Goal: Transaction & Acquisition: Book appointment/travel/reservation

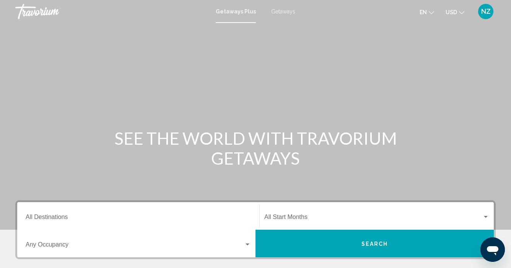
click at [47, 214] on div "Destination All Destinations" at bounding box center [138, 216] width 225 height 24
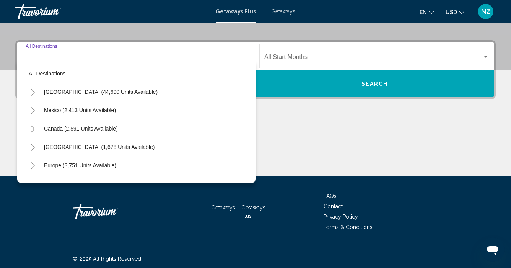
scroll to position [161, 0]
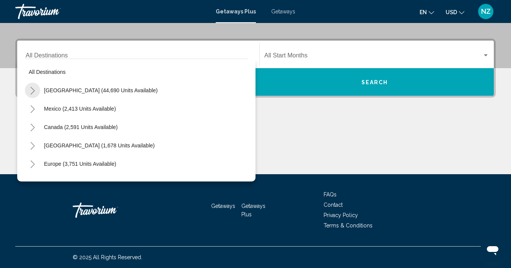
click at [33, 93] on icon "Toggle United States (44,690 units available)" at bounding box center [33, 91] width 6 height 8
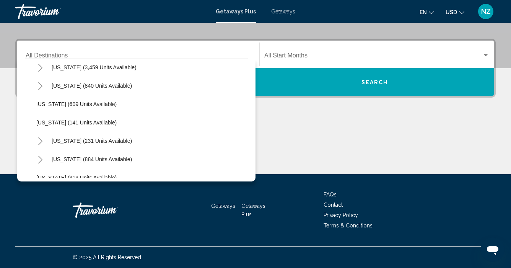
scroll to position [446, 0]
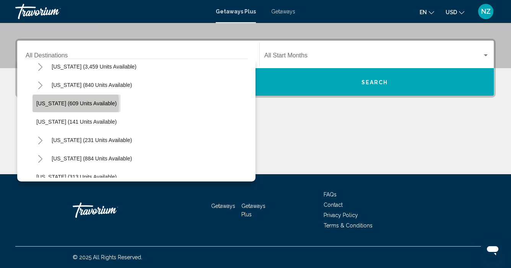
click at [55, 104] on span "[US_STATE] (609 units available)" at bounding box center [76, 103] width 80 height 6
type input "**********"
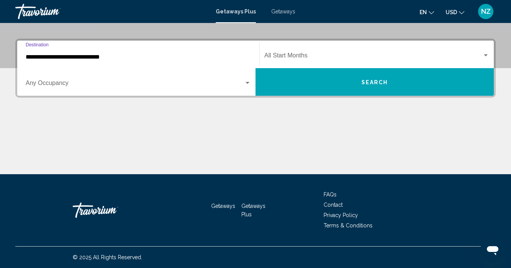
click at [305, 56] on span "Search widget" at bounding box center [373, 57] width 218 height 7
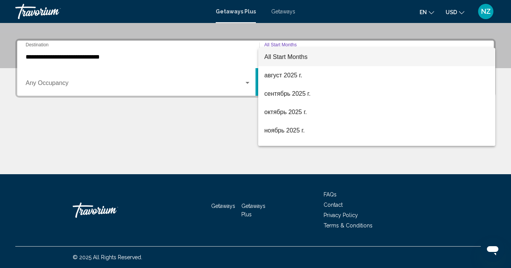
click at [217, 128] on div at bounding box center [255, 134] width 511 height 268
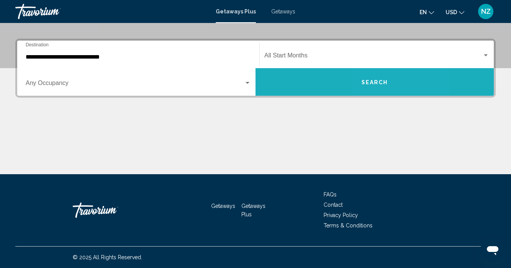
click at [395, 86] on button "Search" at bounding box center [374, 82] width 238 height 28
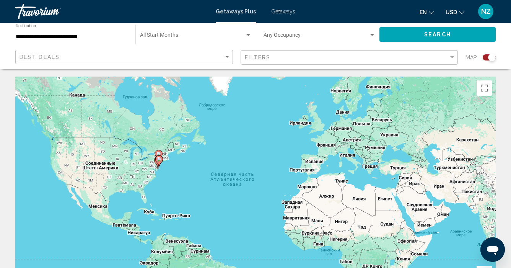
click at [156, 159] on icon "Main content" at bounding box center [159, 161] width 7 height 10
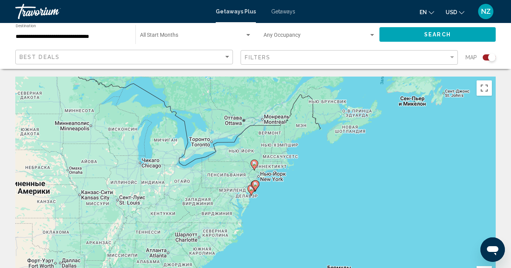
click at [256, 185] on image "Main content" at bounding box center [255, 184] width 5 height 5
type input "**********"
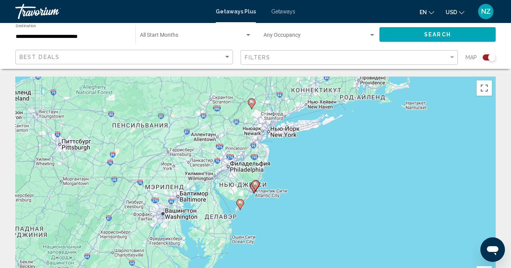
click at [256, 185] on image "Main content" at bounding box center [255, 184] width 5 height 5
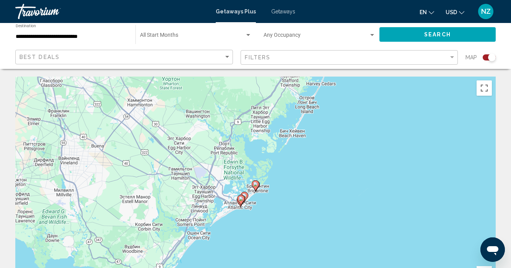
click at [256, 187] on icon "Main content" at bounding box center [255, 185] width 7 height 10
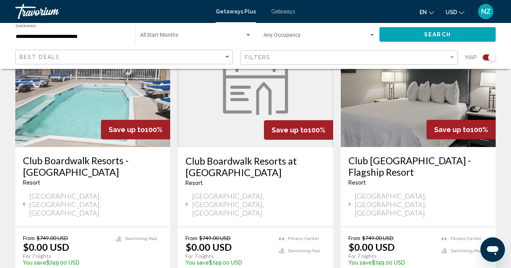
scroll to position [317, 0]
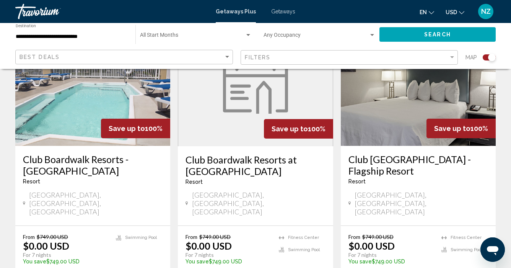
click at [93, 162] on h3 "Club Boardwalk Resorts - [GEOGRAPHIC_DATA]" at bounding box center [93, 164] width 140 height 23
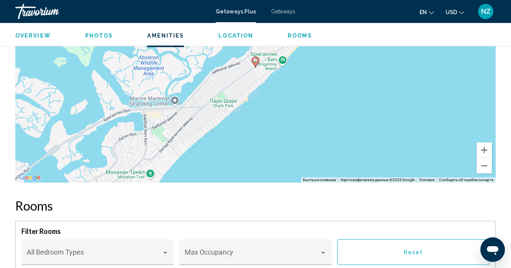
scroll to position [1278, 0]
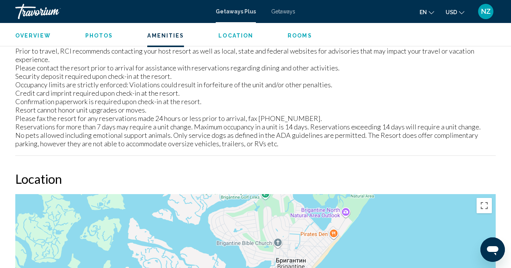
click at [242, 33] on span "Location" at bounding box center [235, 35] width 35 height 6
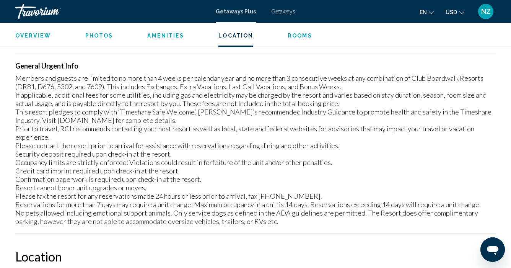
scroll to position [1075, 0]
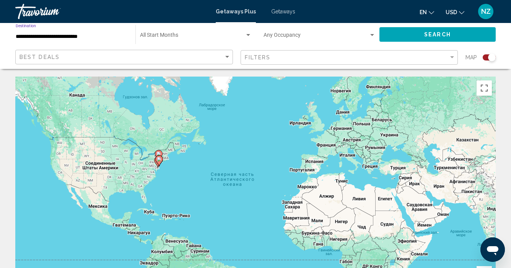
click at [41, 36] on input "**********" at bounding box center [72, 37] width 112 height 6
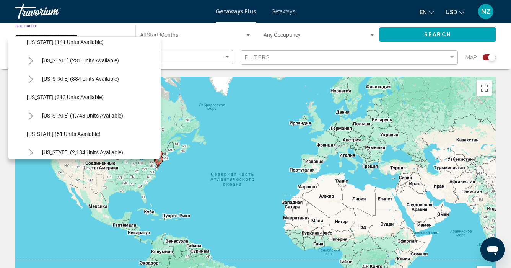
scroll to position [505, 0]
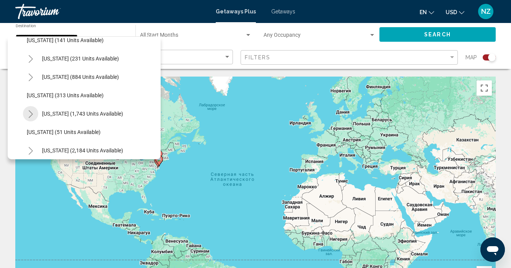
click at [30, 110] on icon "Toggle Pennsylvania (1,743 units available)" at bounding box center [31, 114] width 6 height 8
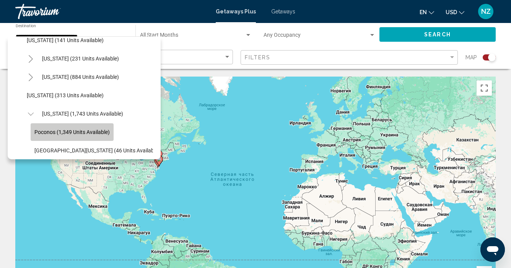
click at [53, 133] on span "Poconos (1,349 units available)" at bounding box center [71, 132] width 75 height 6
type input "**********"
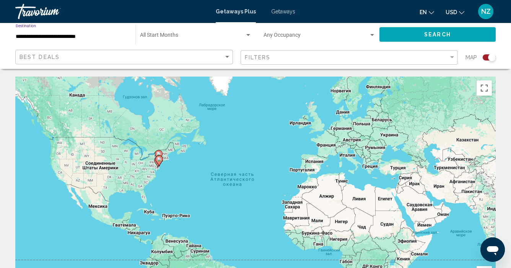
click at [417, 32] on button "Search" at bounding box center [437, 34] width 116 height 14
click at [158, 155] on image "Main content" at bounding box center [157, 154] width 5 height 5
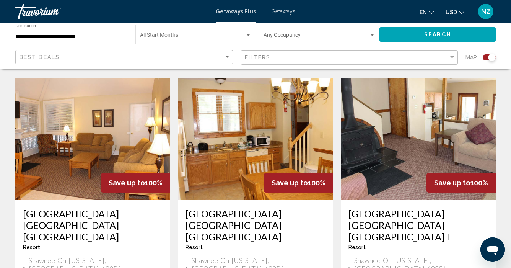
scroll to position [860, 0]
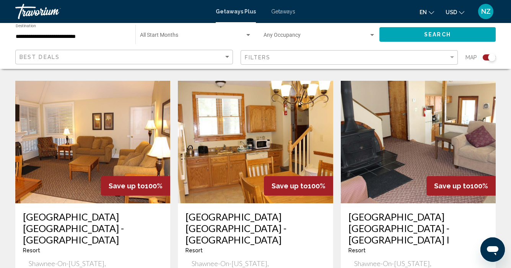
click at [394, 132] on img "Main content" at bounding box center [418, 142] width 155 height 122
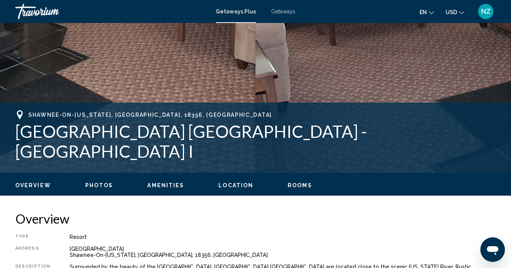
scroll to position [181, 0]
